Goal: Transaction & Acquisition: Subscribe to service/newsletter

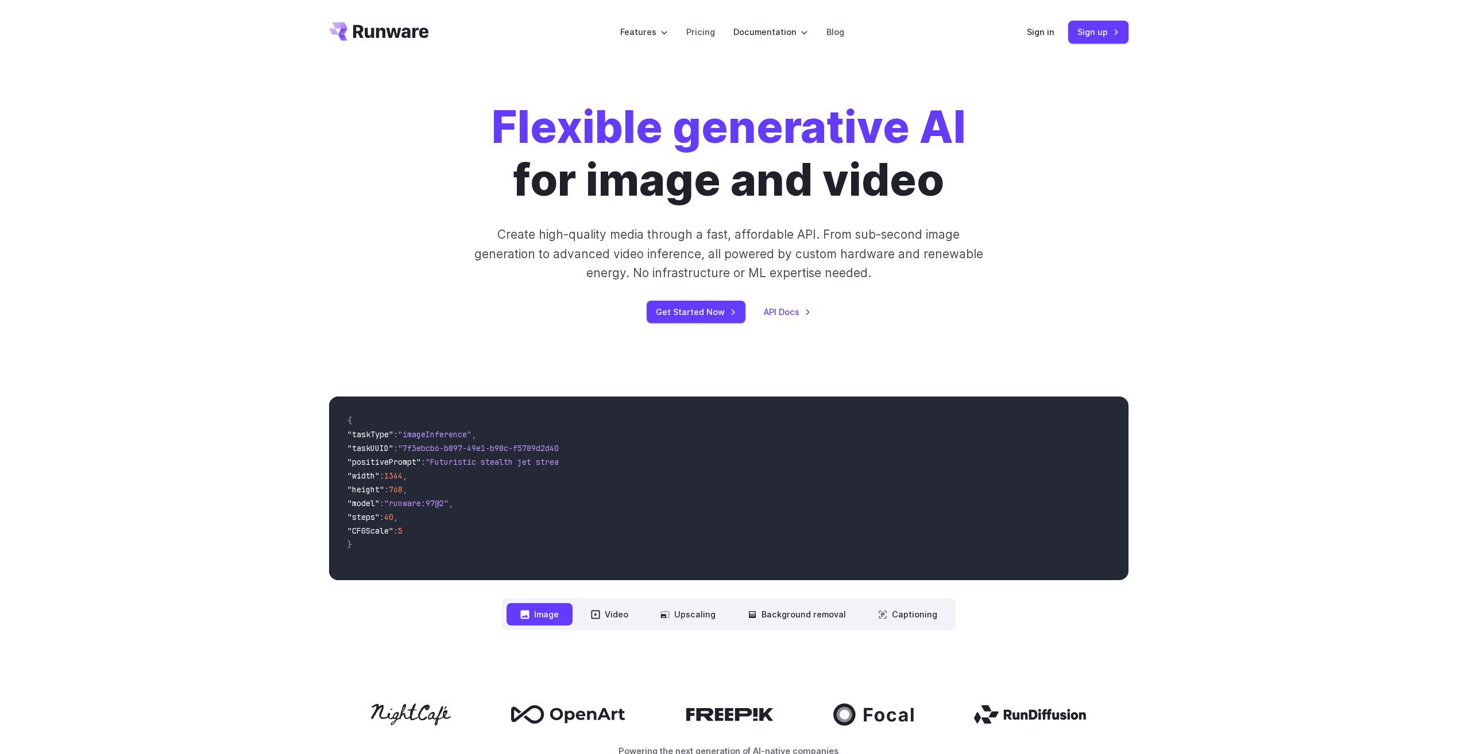
scroll to position [115, 0]
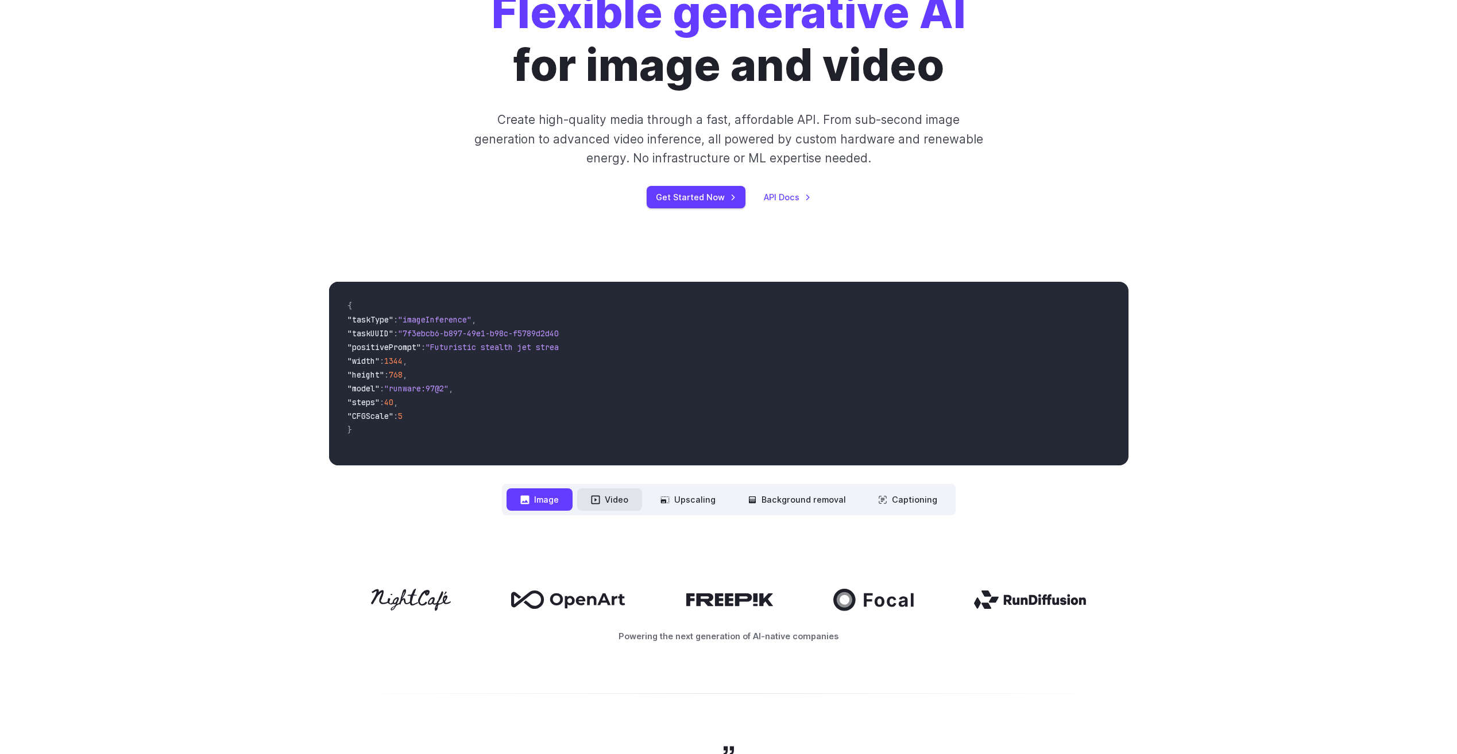
click at [611, 500] on button "Video" at bounding box center [609, 500] width 65 height 22
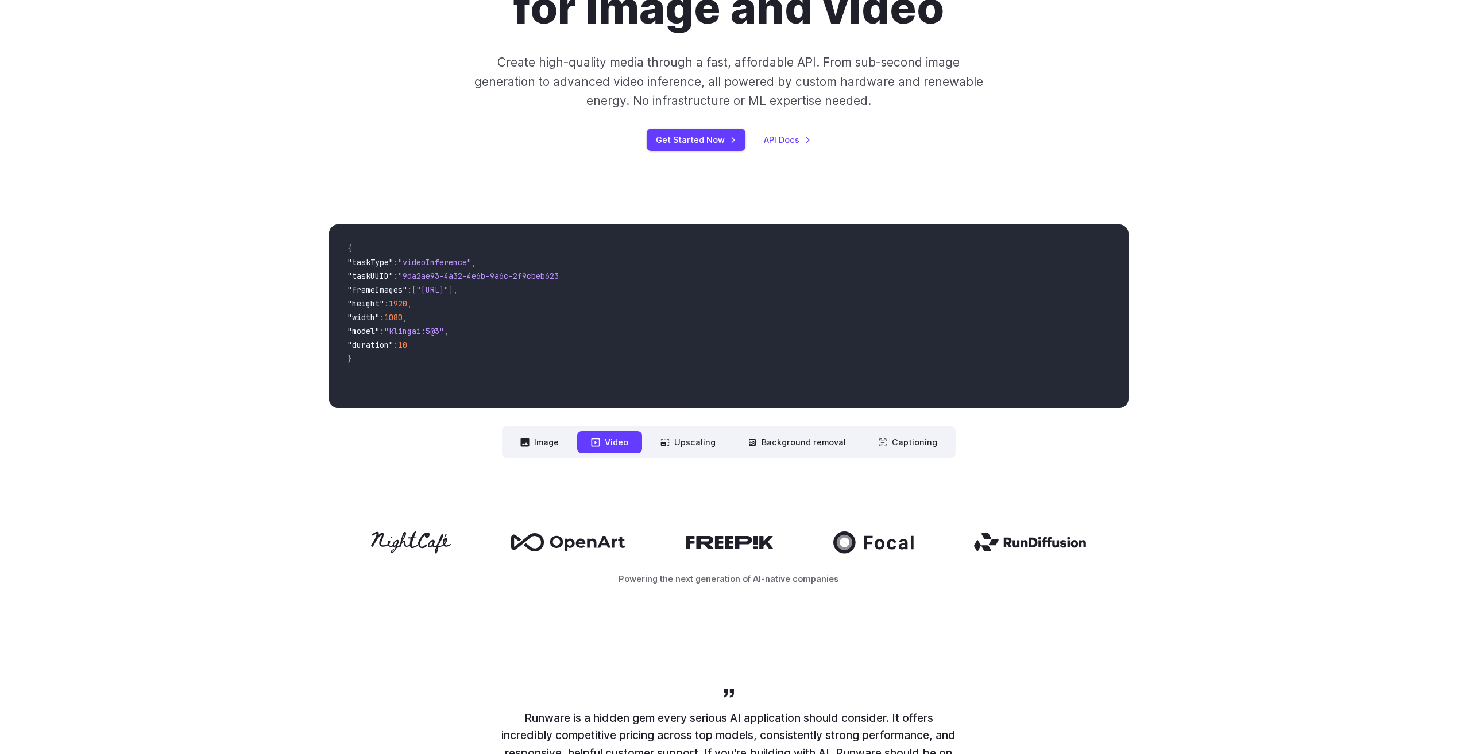
scroll to position [57, 0]
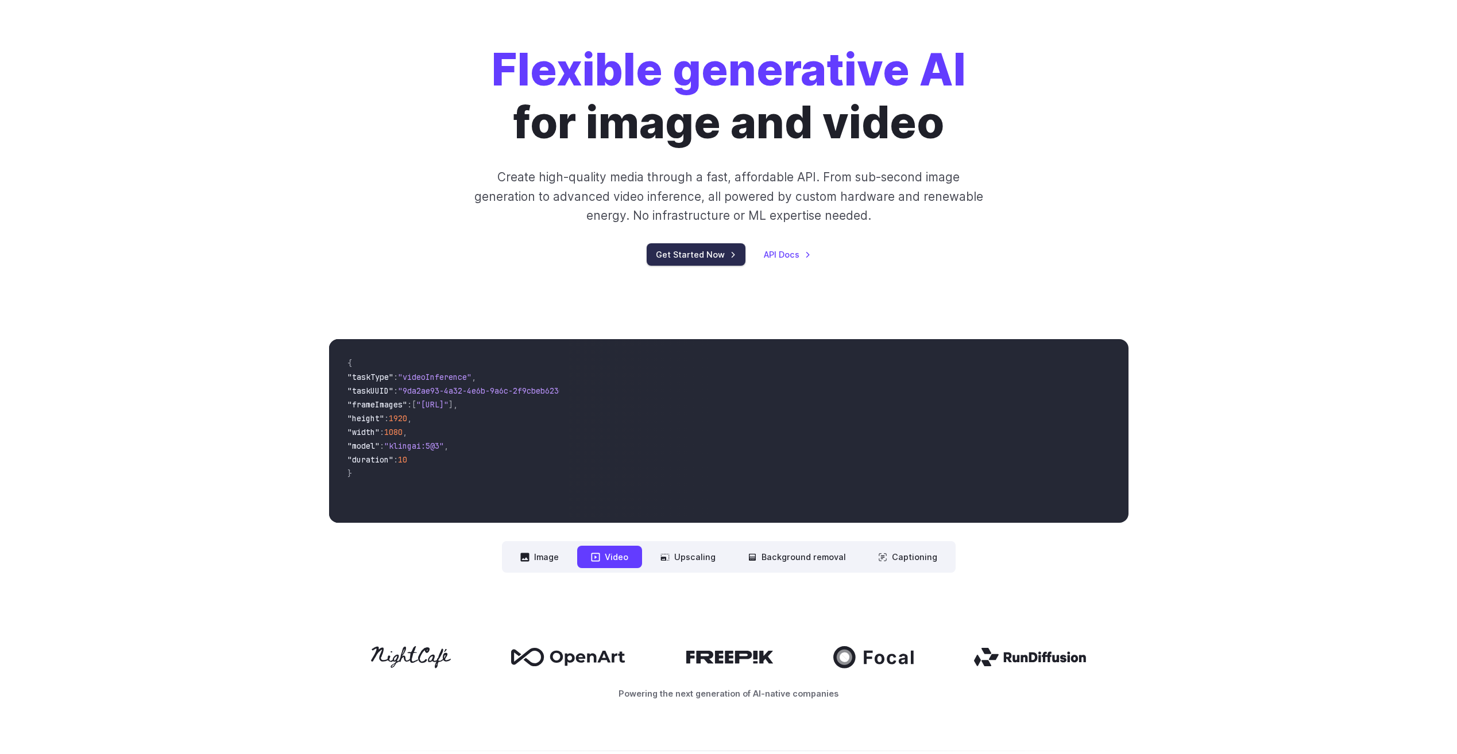
click at [716, 254] on link "Get Started Now" at bounding box center [695, 254] width 99 height 22
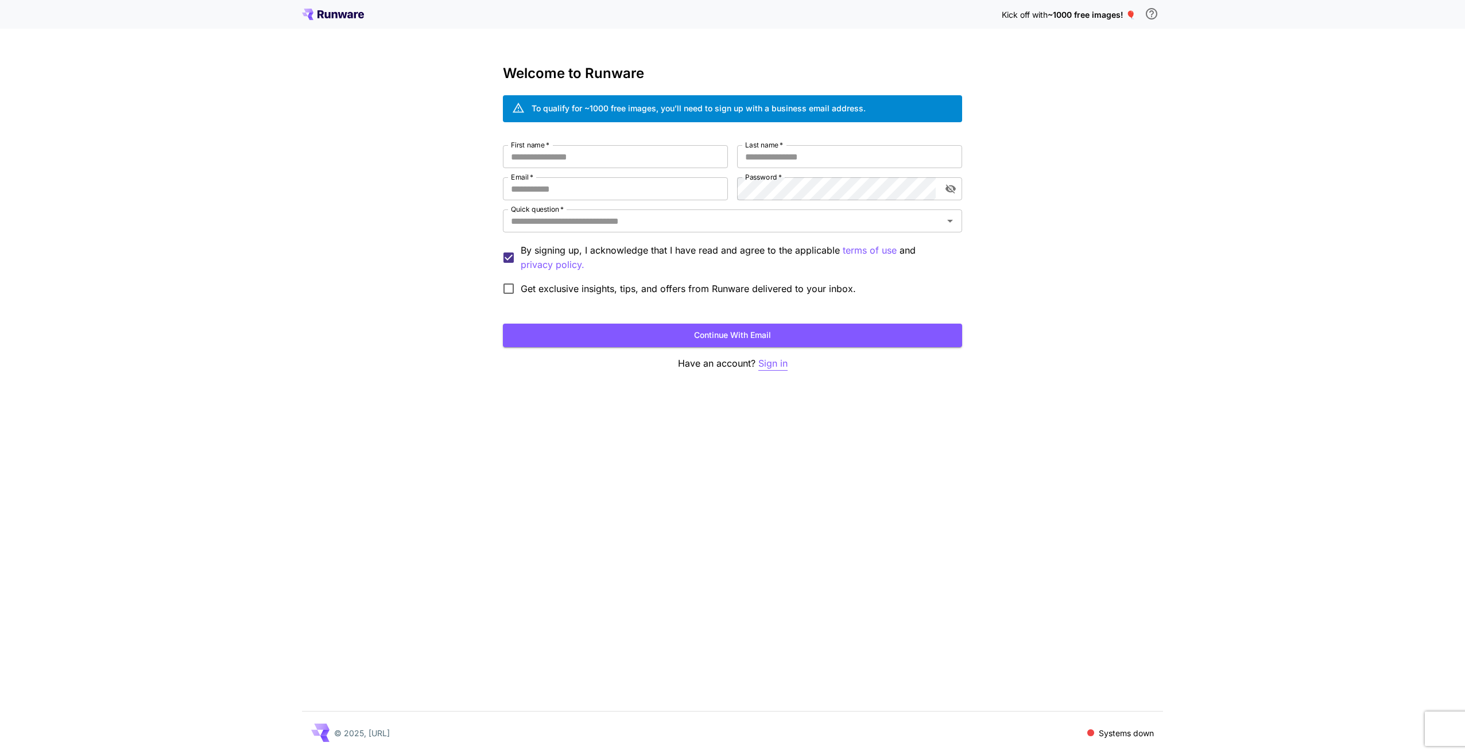
click at [777, 369] on p "Sign in" at bounding box center [772, 364] width 29 height 14
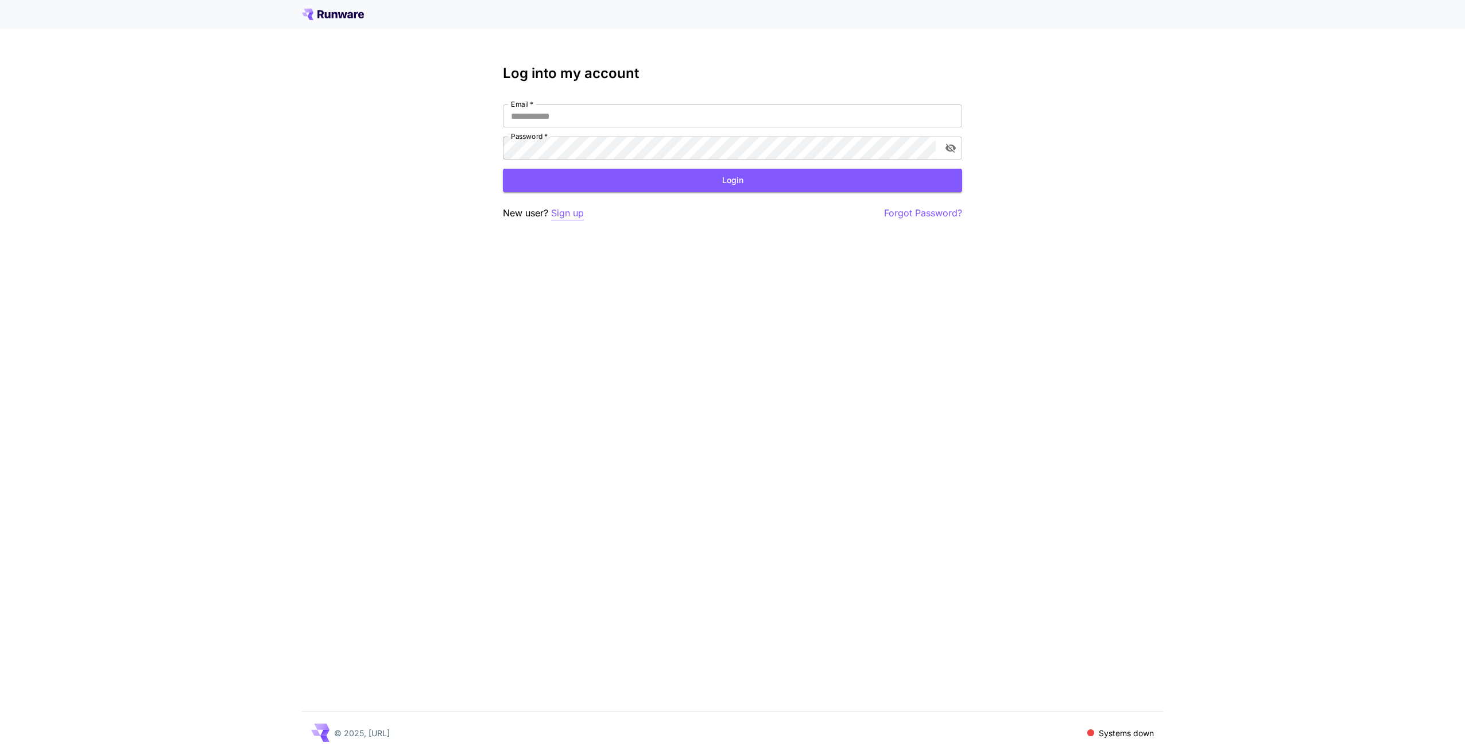
click at [567, 219] on p "Sign up" at bounding box center [567, 213] width 33 height 14
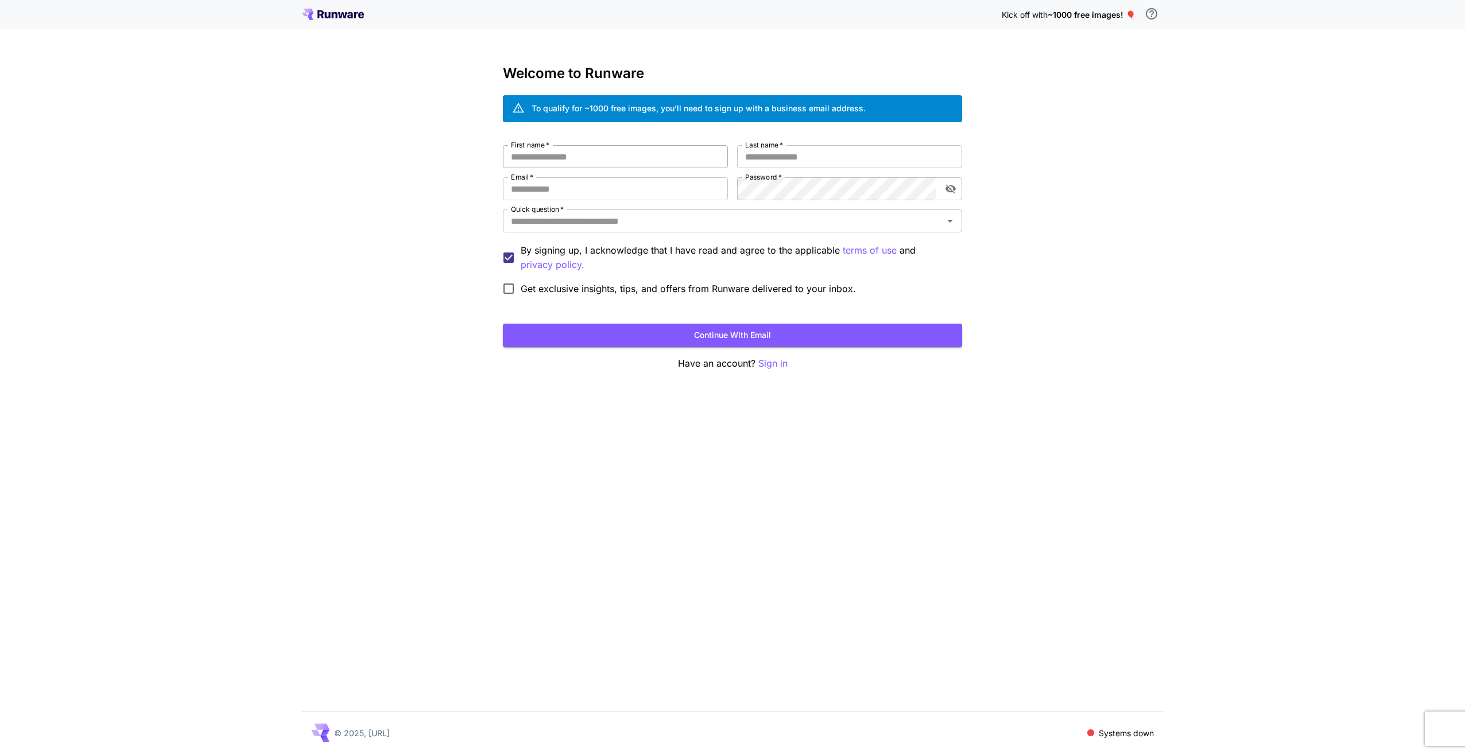
click at [580, 159] on input "First name   *" at bounding box center [615, 156] width 225 height 23
click at [349, 12] on icon at bounding box center [333, 14] width 62 height 11
